Goal: Check status: Check status

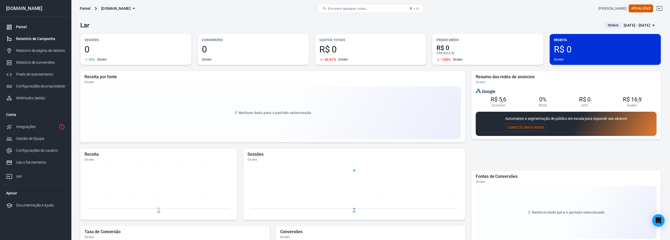
click at [49, 39] on font "Relatório de Campanha" at bounding box center [35, 39] width 39 height 4
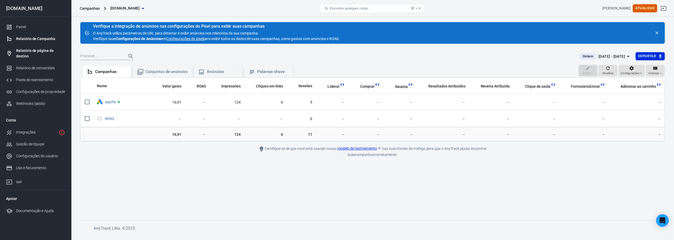
click at [38, 51] on font "Relatório de página de destino" at bounding box center [35, 53] width 38 height 10
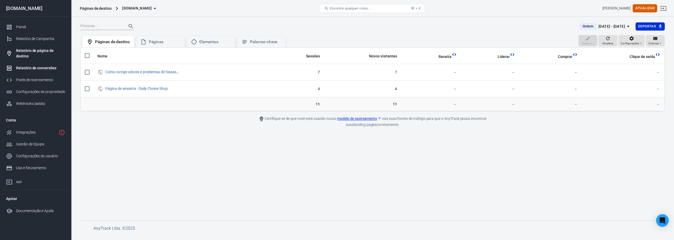
click at [38, 68] on font "Relatório de conversões" at bounding box center [36, 68] width 40 height 4
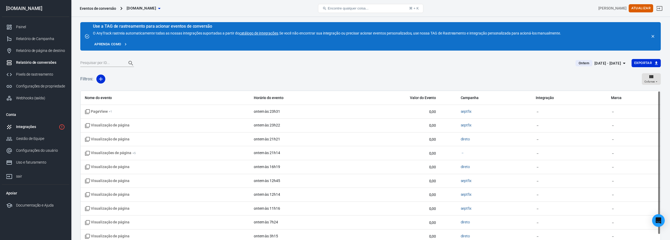
click at [36, 126] on div "Integrações" at bounding box center [36, 127] width 41 height 6
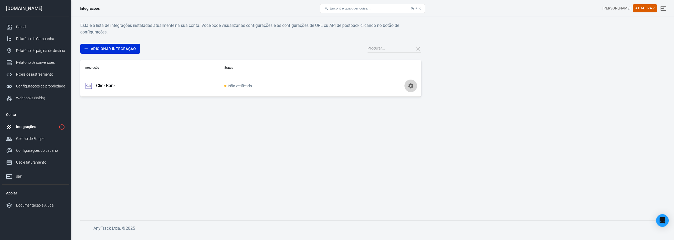
click at [410, 84] on icon "button" at bounding box center [410, 85] width 5 height 5
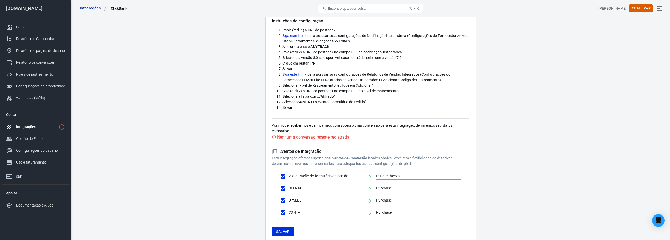
scroll to position [53, 0]
